Goal: Task Accomplishment & Management: Use online tool/utility

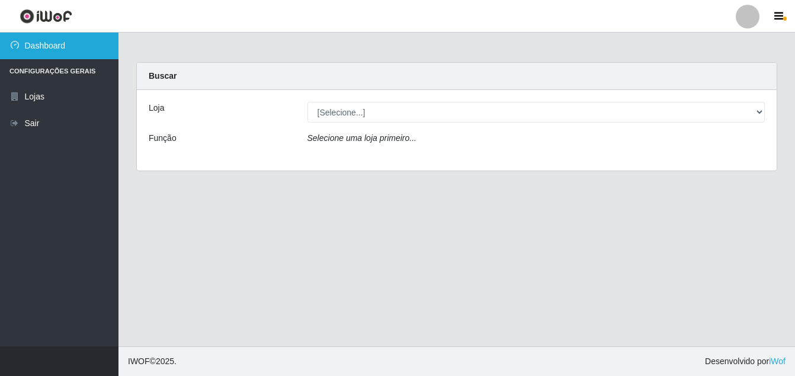
click at [79, 43] on link "Dashboard" at bounding box center [59, 46] width 118 height 27
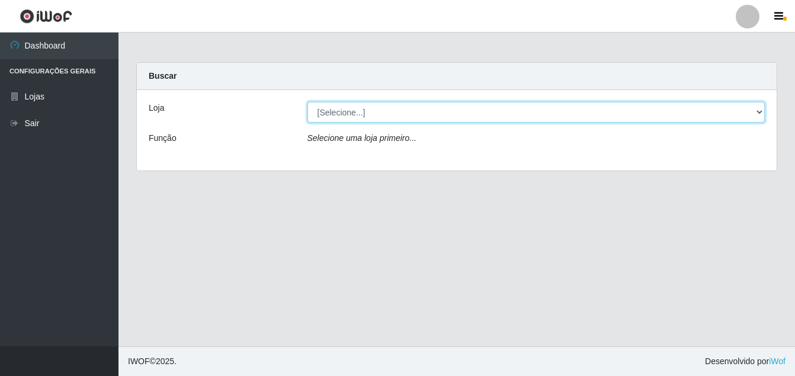
click at [378, 113] on select "[Selecione...] Ajubá Mercado" at bounding box center [536, 112] width 458 height 21
select select "402"
click at [307, 102] on select "[Selecione...] Ajubá Mercado" at bounding box center [536, 112] width 458 height 21
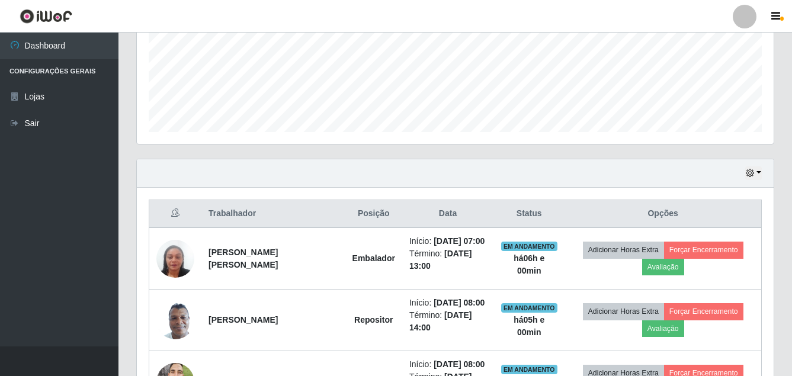
scroll to position [296, 0]
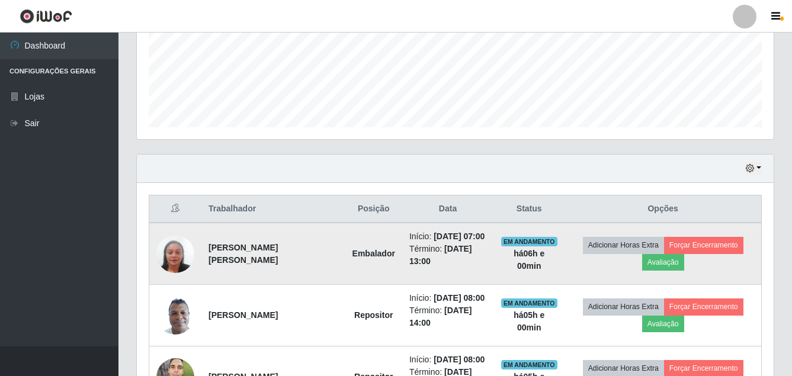
click at [182, 255] on img at bounding box center [175, 254] width 38 height 68
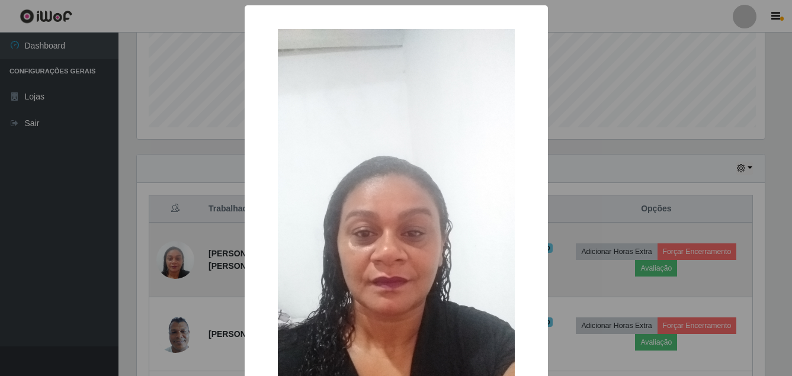
scroll to position [246, 631]
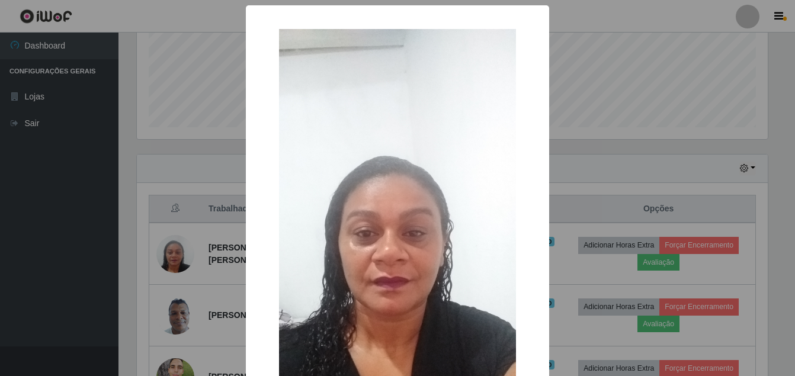
click at [44, 271] on div "× OK Cancel" at bounding box center [397, 188] width 795 height 376
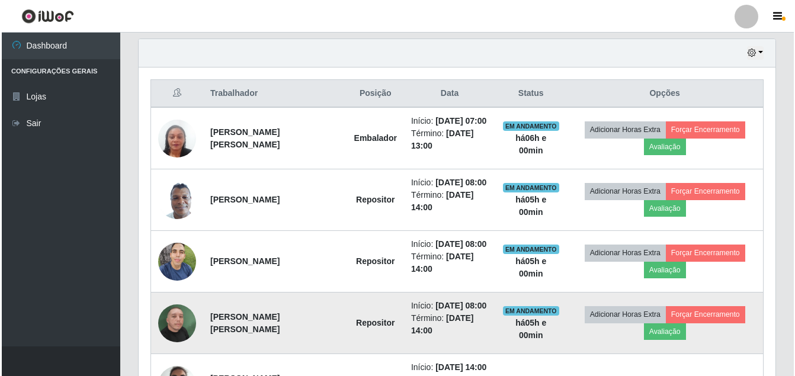
scroll to position [415, 0]
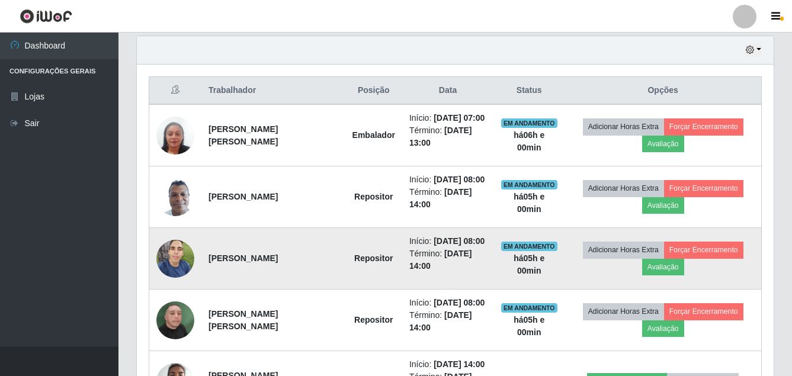
click at [176, 258] on img at bounding box center [175, 258] width 38 height 50
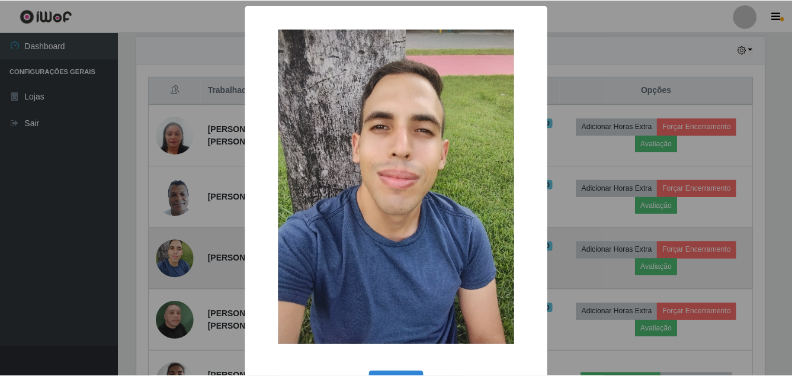
scroll to position [246, 631]
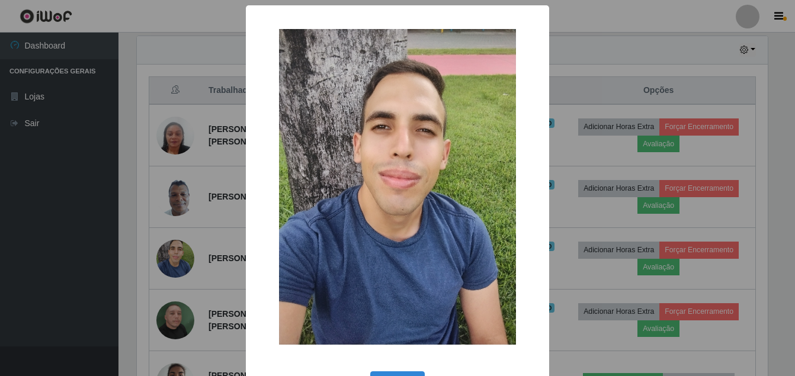
click at [30, 258] on div "× OK Cancel" at bounding box center [397, 188] width 795 height 376
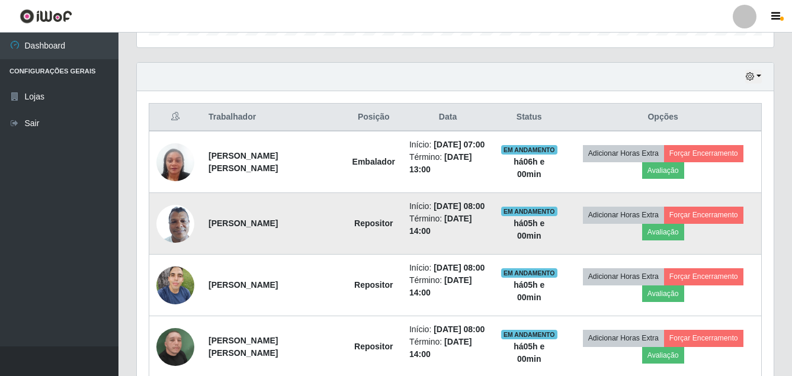
scroll to position [355, 0]
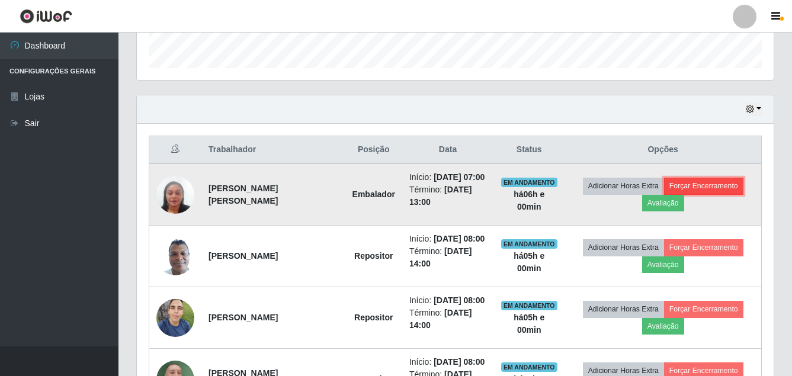
click at [703, 188] on button "Forçar Encerramento" at bounding box center [703, 186] width 79 height 17
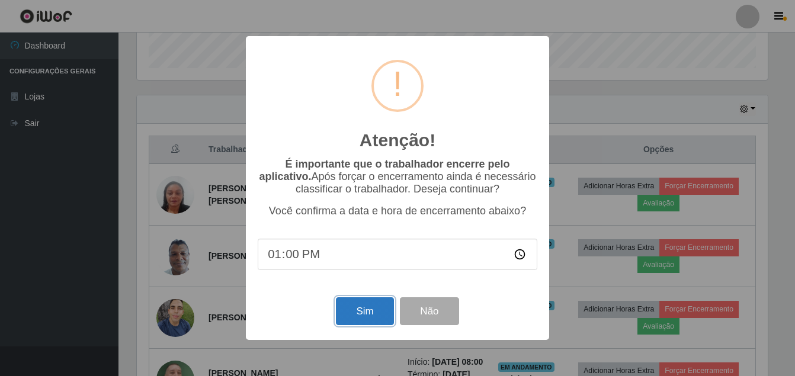
click at [371, 318] on button "Sim" at bounding box center [364, 311] width 57 height 28
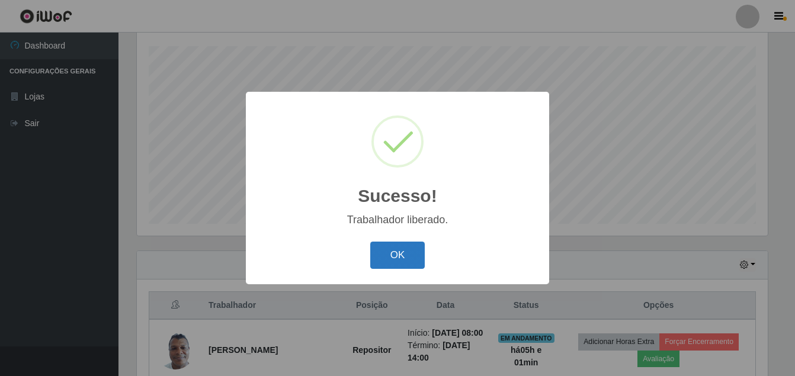
click at [396, 259] on button "OK" at bounding box center [397, 256] width 55 height 28
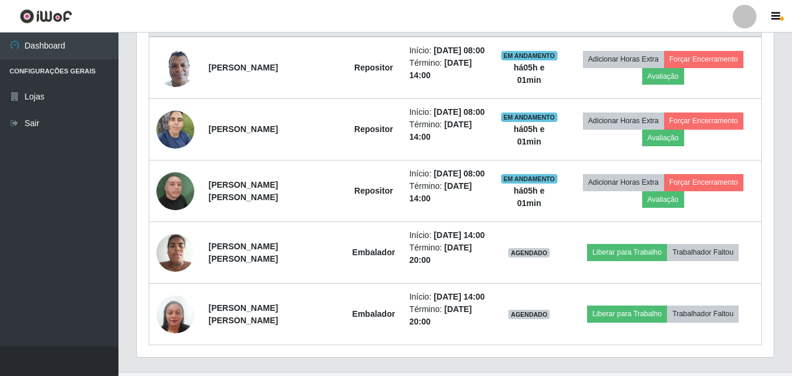
scroll to position [93, 0]
